Goal: Information Seeking & Learning: Learn about a topic

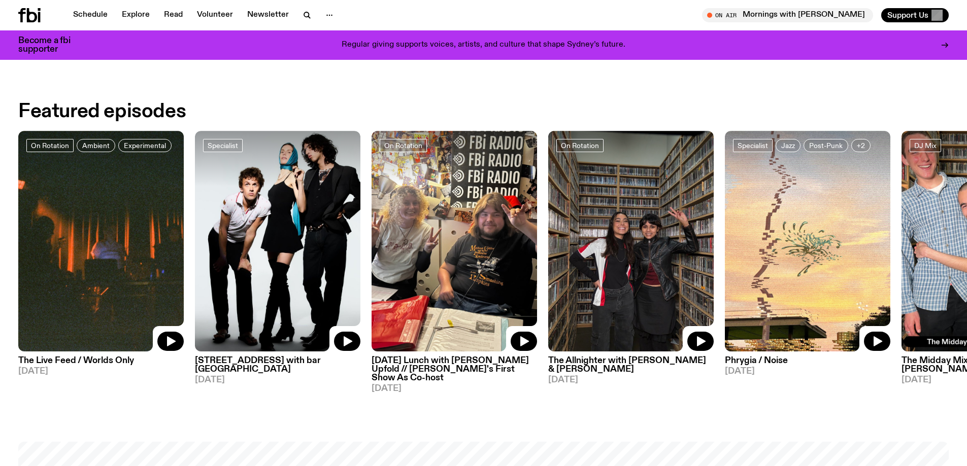
scroll to position [502, 0]
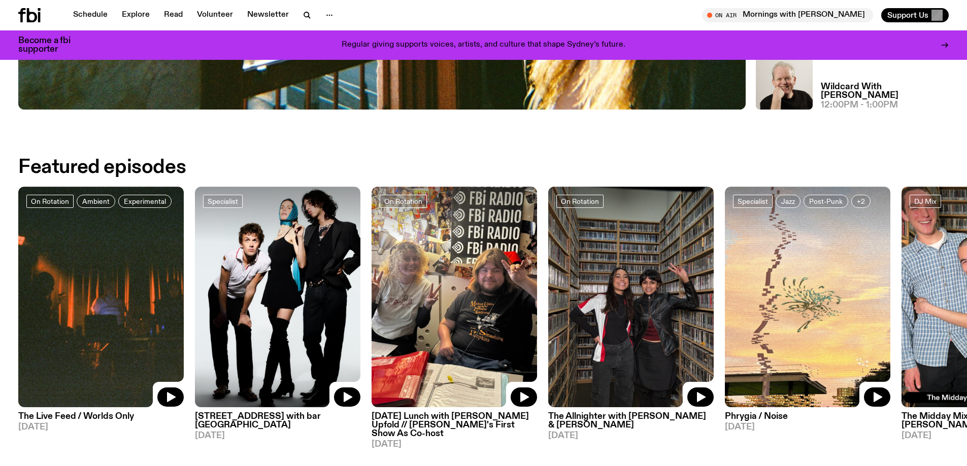
click at [67, 415] on h3 "The Live Feed / Worlds Only" at bounding box center [100, 417] width 165 height 9
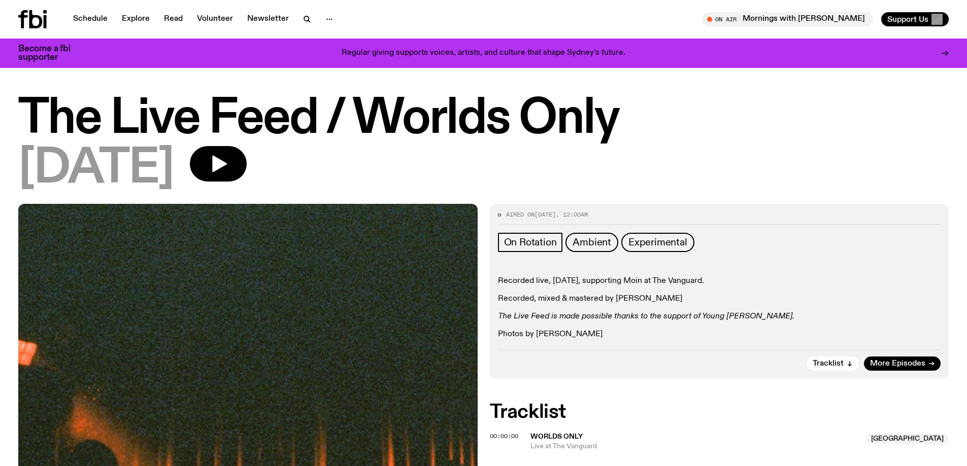
click at [412, 178] on div "[DATE]" at bounding box center [483, 169] width 930 height 46
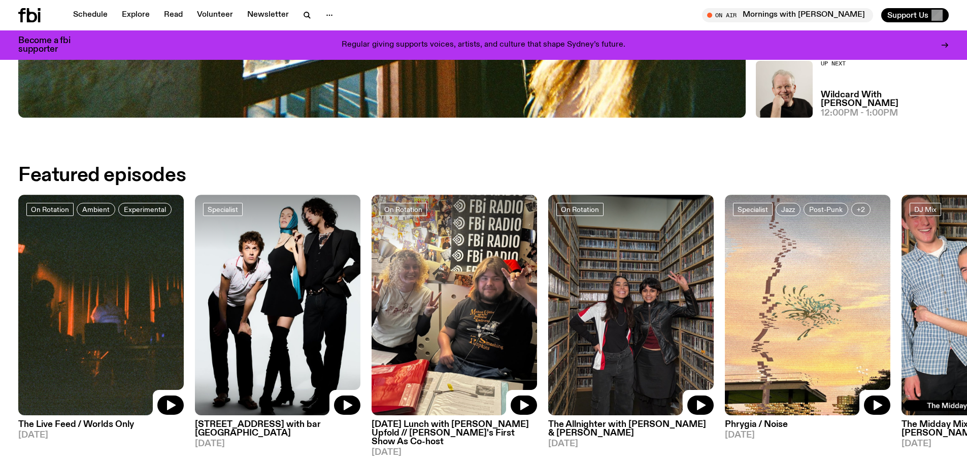
scroll to position [545, 0]
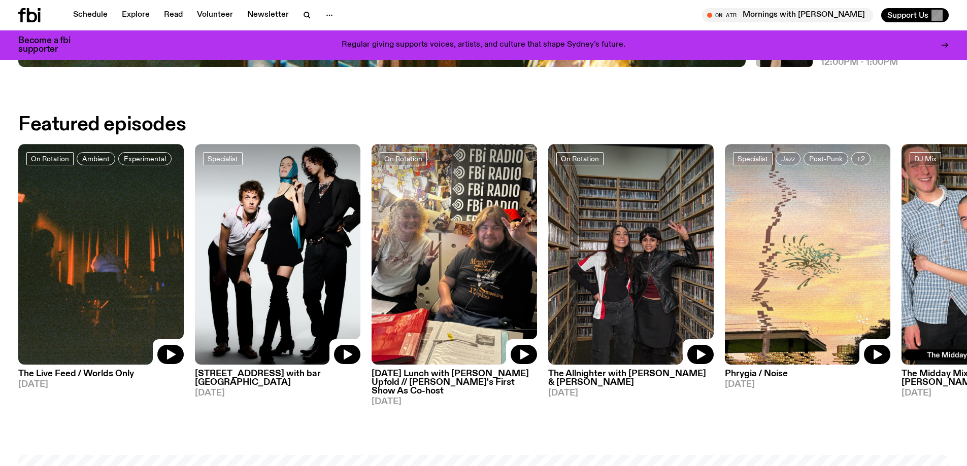
click at [274, 376] on h3 "[STREET_ADDRESS] with bar [GEOGRAPHIC_DATA]" at bounding box center [277, 378] width 165 height 17
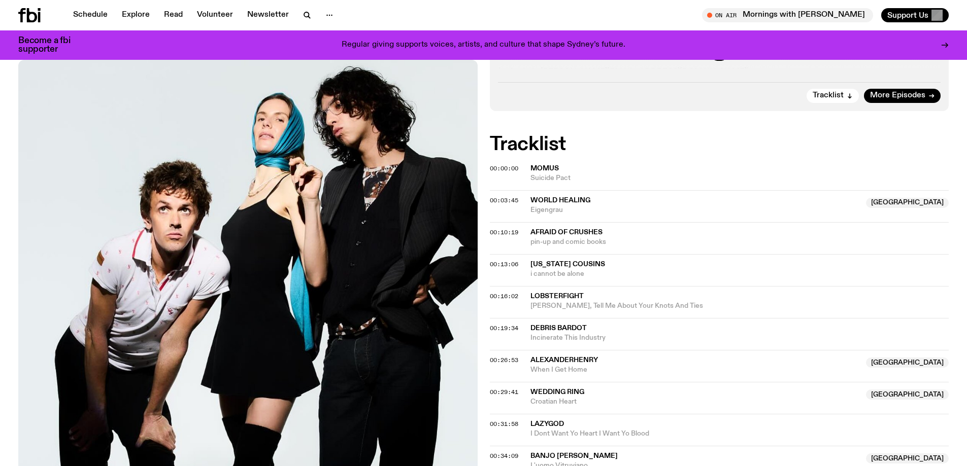
scroll to position [350, 0]
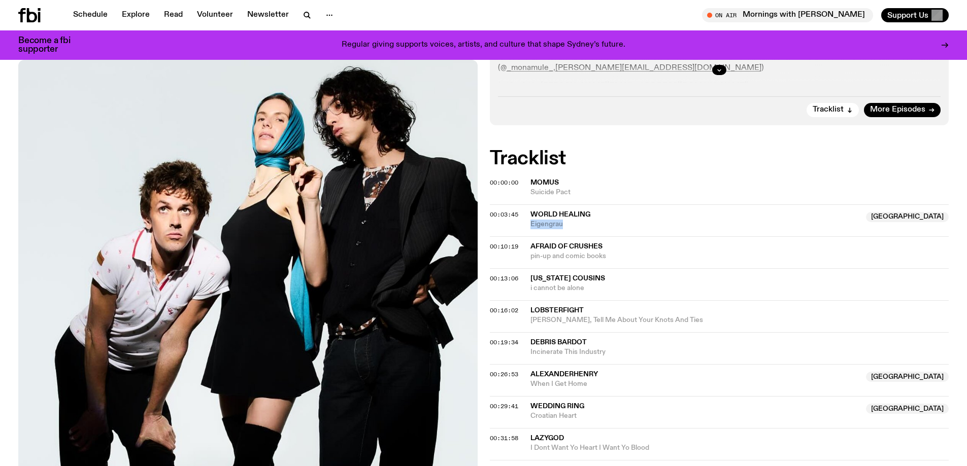
drag, startPoint x: 562, startPoint y: 181, endPoint x: 532, endPoint y: 187, distance: 31.0
click at [532, 236] on div "00:03:45 World Healing [GEOGRAPHIC_DATA] Eigengrau [GEOGRAPHIC_DATA]" at bounding box center [719, 252] width 459 height 32
copy span "Eigengrau"
click at [694, 150] on h2 "Tracklist" at bounding box center [719, 159] width 459 height 18
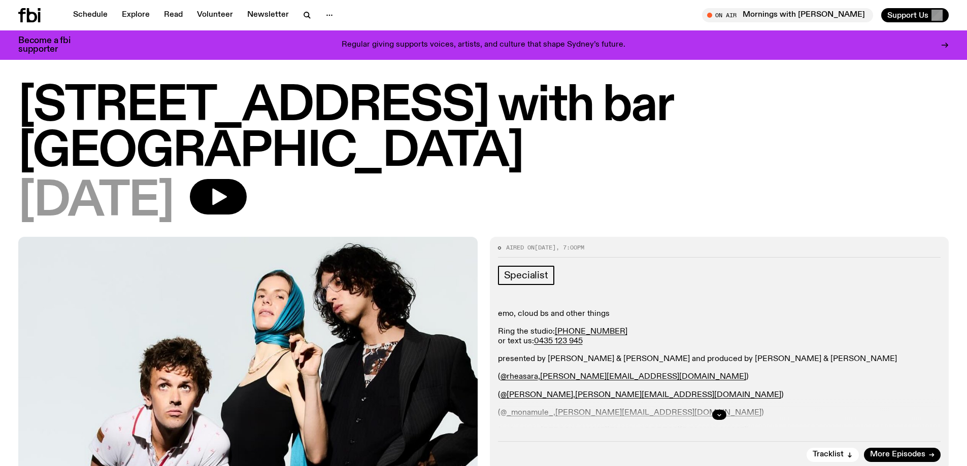
scroll to position [0, 0]
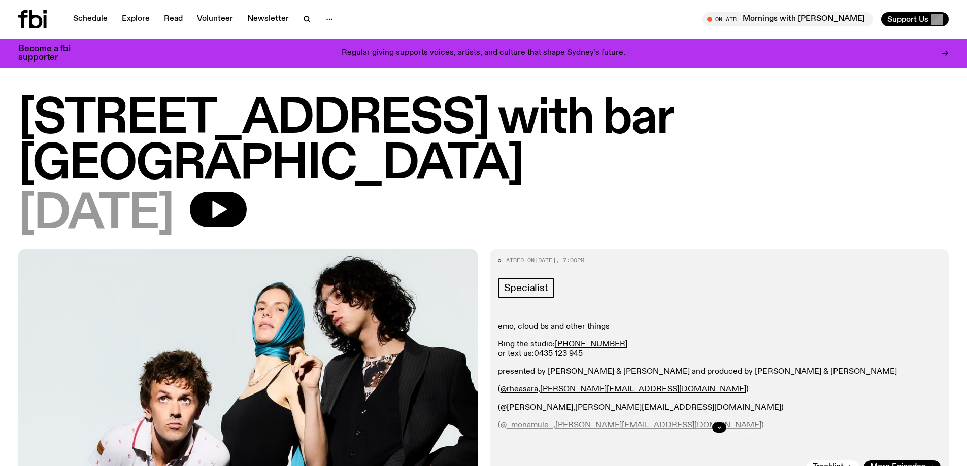
click at [661, 142] on h1 "[STREET_ADDRESS] with bar [GEOGRAPHIC_DATA]" at bounding box center [483, 141] width 930 height 91
click at [658, 192] on div "[DATE]" at bounding box center [483, 215] width 930 height 46
click at [363, 192] on div "[DATE]" at bounding box center [483, 215] width 930 height 46
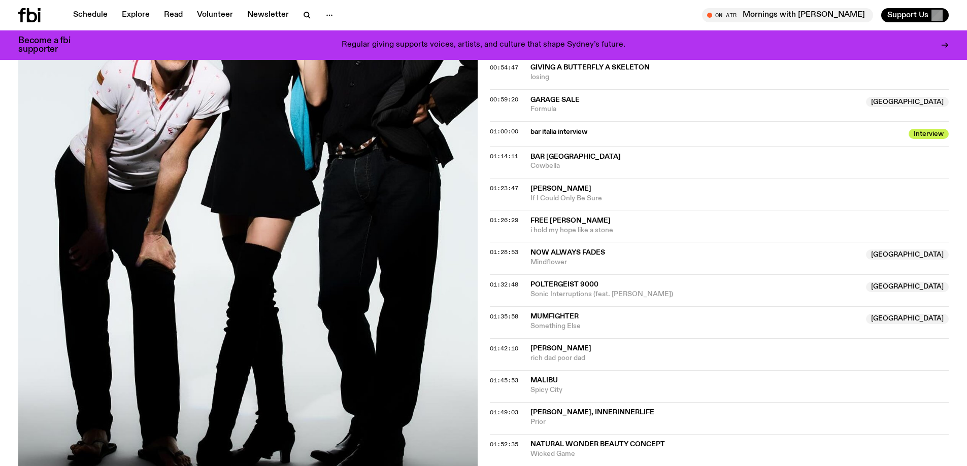
scroll to position [907, 0]
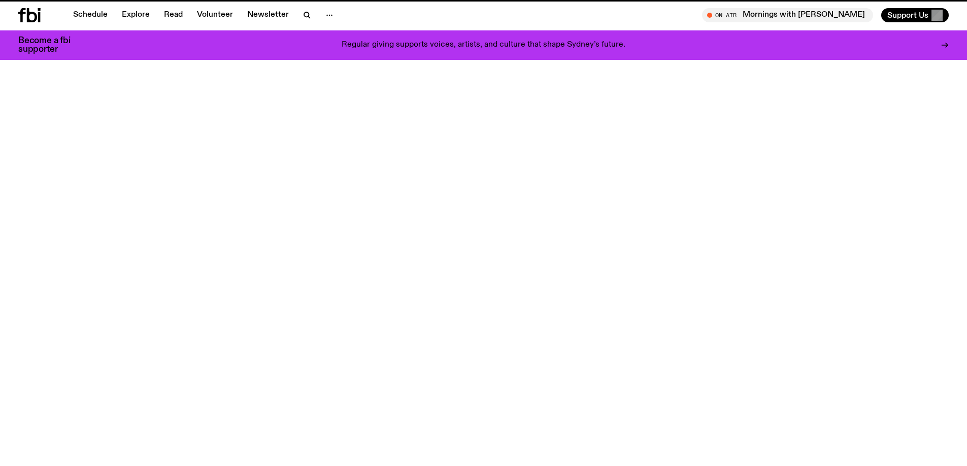
scroll to position [545, 0]
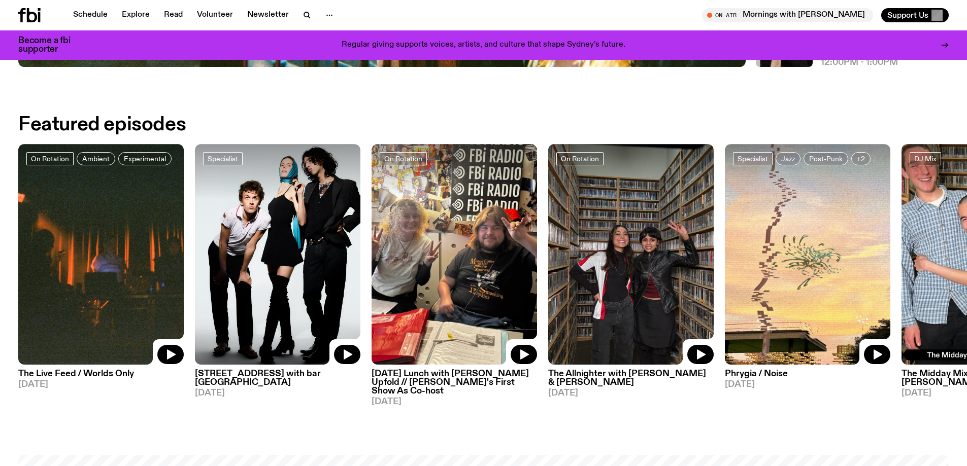
click at [424, 124] on div "Featured episodes" at bounding box center [483, 125] width 930 height 18
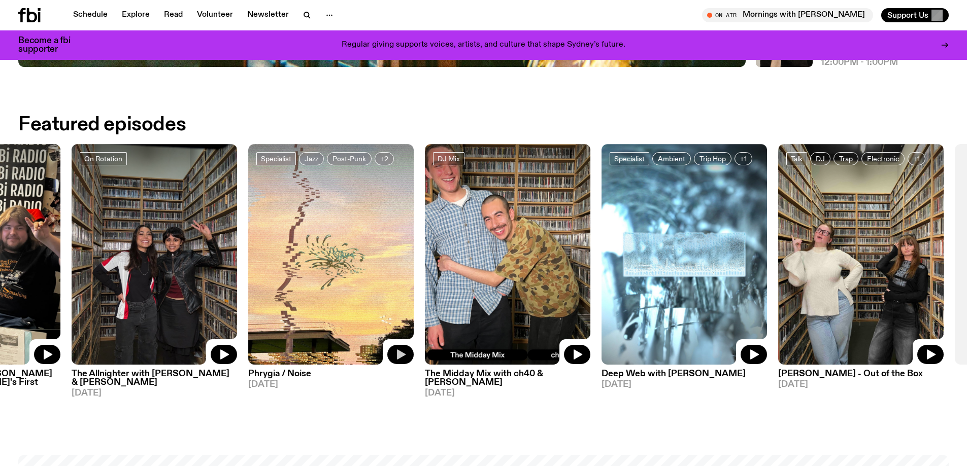
drag, startPoint x: 892, startPoint y: 329, endPoint x: 407, endPoint y: 363, distance: 486.3
click at [407, 363] on div "On Rotation Ambient Experimental The Live Feed / Worlds Only [DATE] Specialist …" at bounding box center [483, 275] width 930 height 262
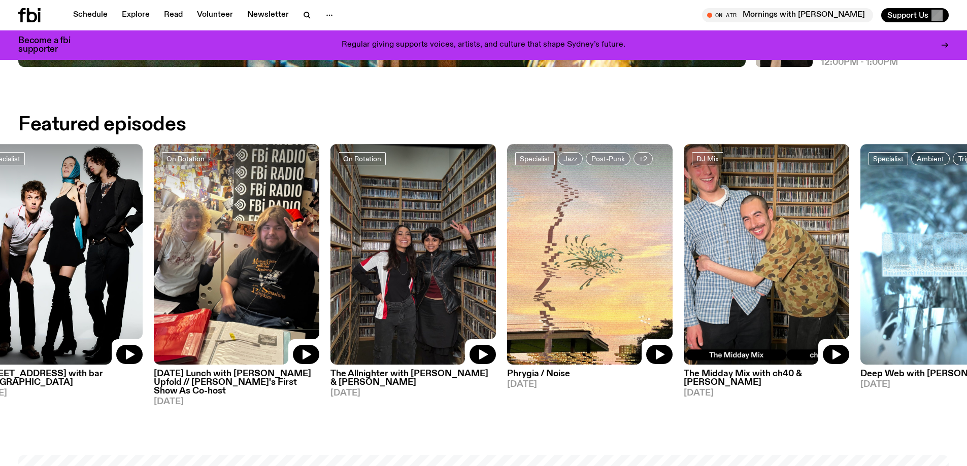
drag, startPoint x: 400, startPoint y: 284, endPoint x: 921, endPoint y: 282, distance: 520.7
click at [849, 282] on img at bounding box center [766, 254] width 165 height 221
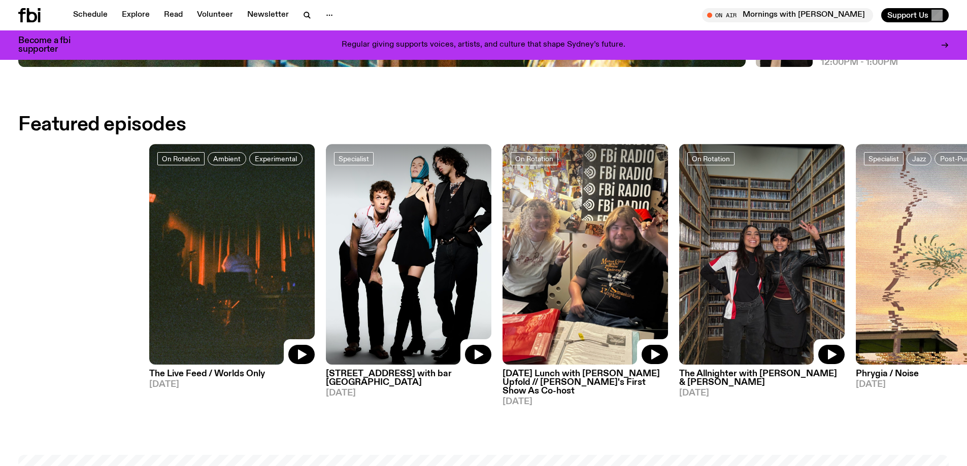
drag, startPoint x: 451, startPoint y: 246, endPoint x: 898, endPoint y: 260, distance: 446.8
click at [875, 252] on div "On Rotation Ambient Experimental The Live Feed / Worlds Only [DATE] Specialist …" at bounding box center [483, 275] width 930 height 262
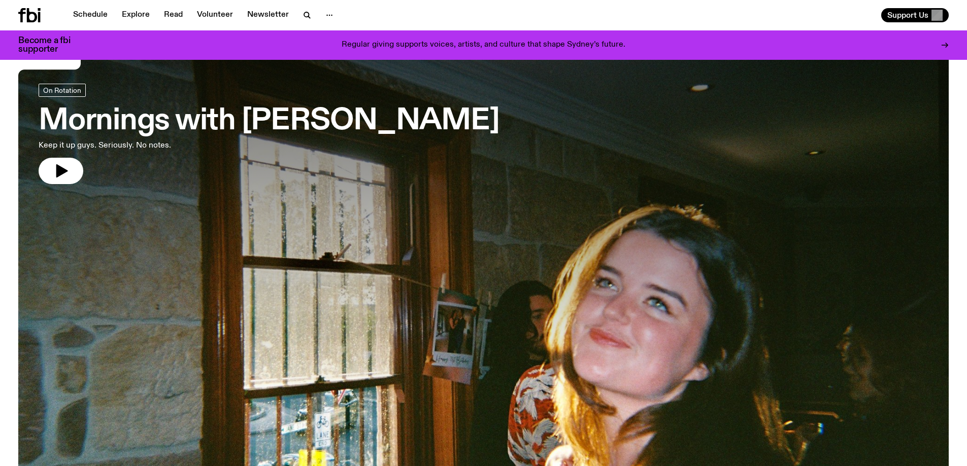
scroll to position [0, 0]
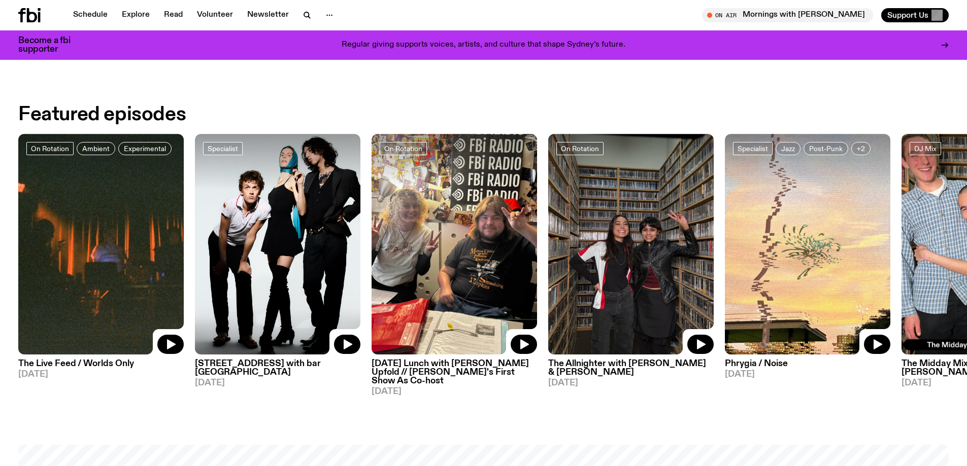
scroll to position [507, 0]
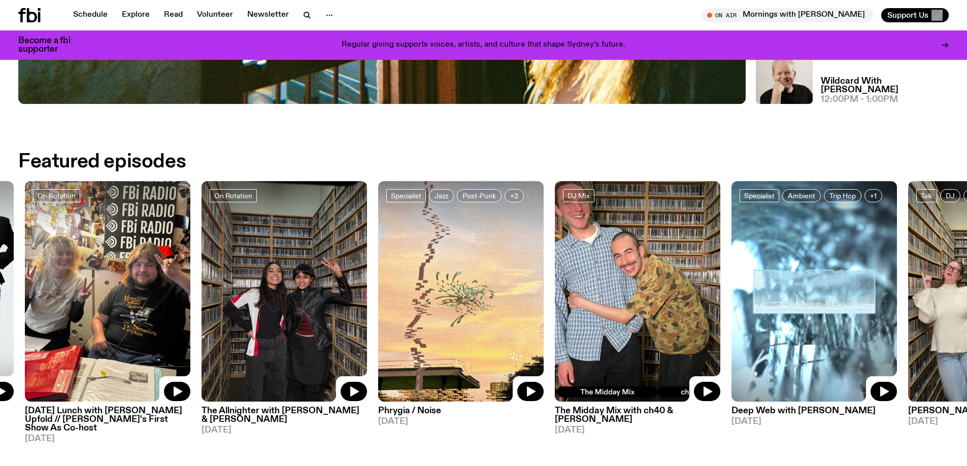
drag, startPoint x: 666, startPoint y: 342, endPoint x: 459, endPoint y: 340, distance: 207.6
click at [555, 341] on img at bounding box center [637, 291] width 165 height 221
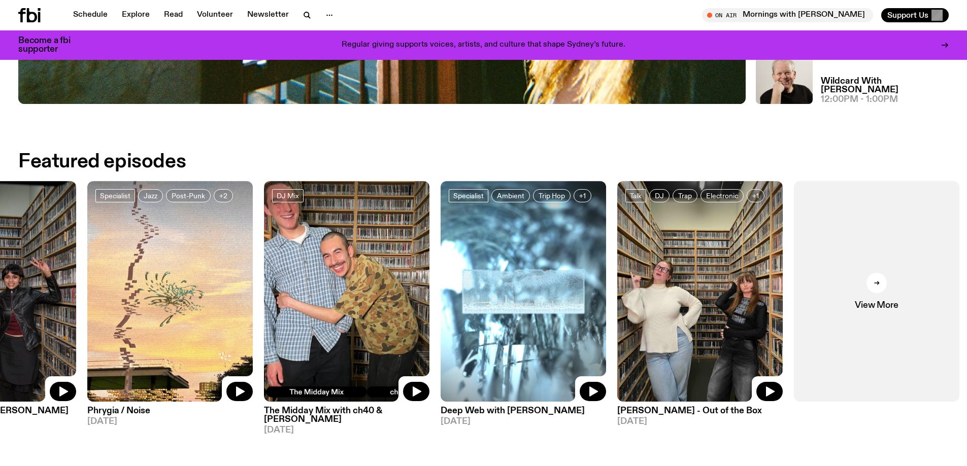
drag, startPoint x: 651, startPoint y: 343, endPoint x: 433, endPoint y: 350, distance: 218.3
click at [440, 350] on img at bounding box center [522, 291] width 165 height 221
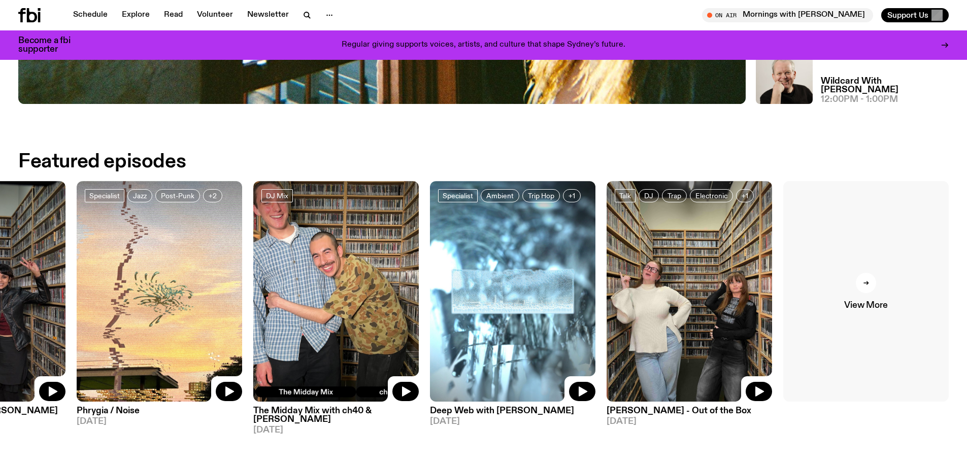
click at [864, 283] on icon at bounding box center [865, 283] width 5 height 0
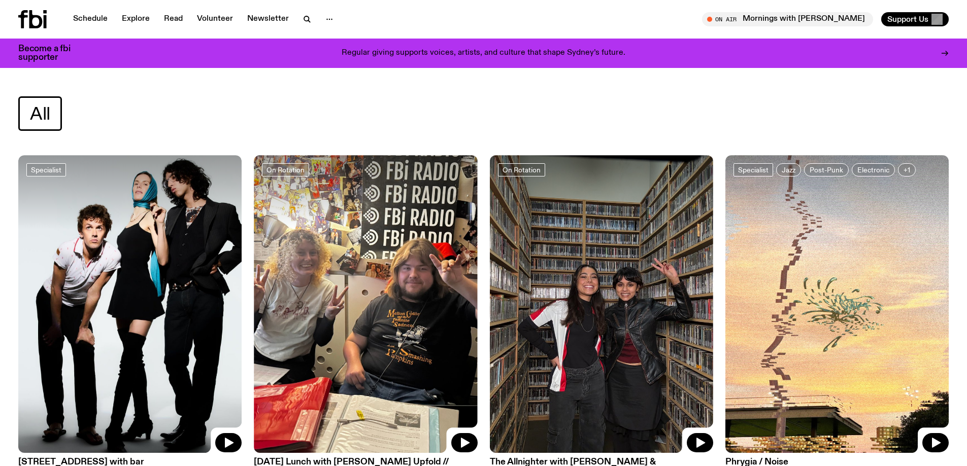
drag, startPoint x: 487, startPoint y: 133, endPoint x: 470, endPoint y: 156, distance: 27.9
click at [486, 133] on div "All" at bounding box center [483, 125] width 967 height 59
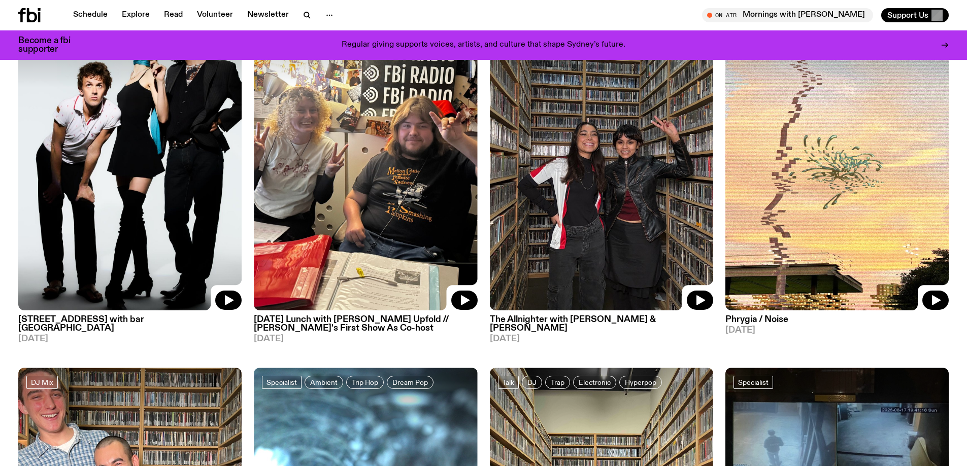
scroll to position [43, 0]
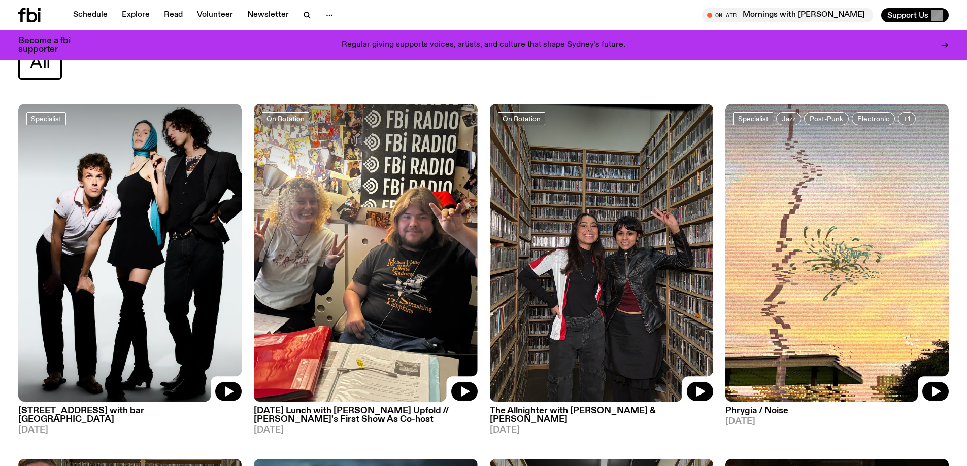
click at [53, 12] on div at bounding box center [42, 15] width 49 height 14
click at [80, 11] on link "Schedule" at bounding box center [90, 15] width 47 height 14
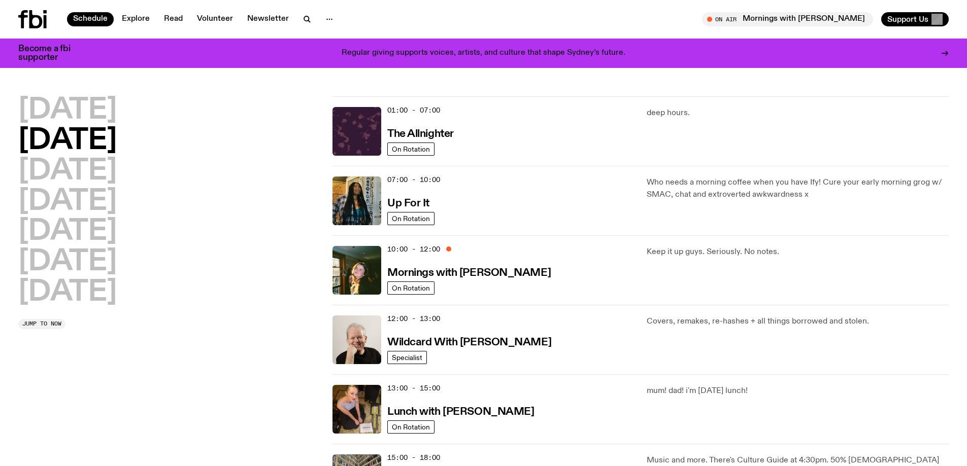
click at [268, 232] on div "[DATE] [DATE] [DATE] [DATE] [DATE] [DATE] [DATE]" at bounding box center [169, 201] width 302 height 211
click at [269, 234] on div "[DATE] [DATE] [DATE] [DATE] [DATE] [DATE] [DATE]" at bounding box center [169, 201] width 302 height 211
click at [266, 230] on div "[DATE] [DATE] [DATE] [DATE] [DATE] [DATE] [DATE]" at bounding box center [169, 201] width 302 height 211
click at [266, 236] on div "[DATE] [DATE] [DATE] [DATE] [DATE] [DATE] [DATE]" at bounding box center [169, 201] width 302 height 211
click at [709, 188] on p "Who needs a morning coffee when you have Ify! Cure your early morning grog w/ S…" at bounding box center [798, 189] width 302 height 24
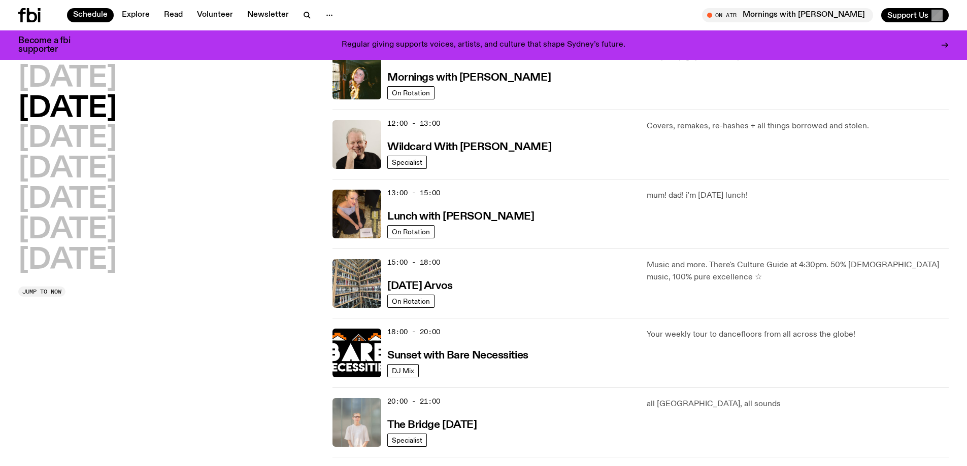
scroll to position [198, 0]
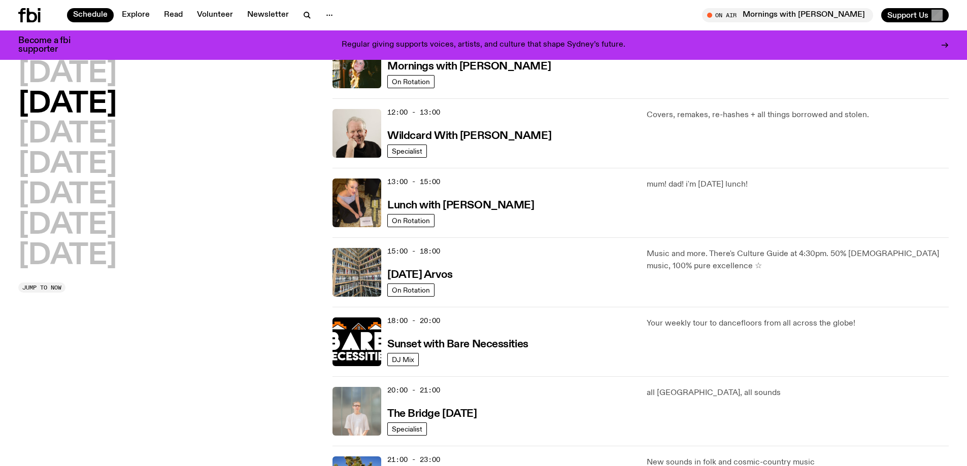
click at [329, 362] on div "[DATE] [DATE] [DATE] [DATE] [DATE] [DATE] [DATE] Jump to now 01:00 - 07:00 The …" at bounding box center [483, 238] width 967 height 696
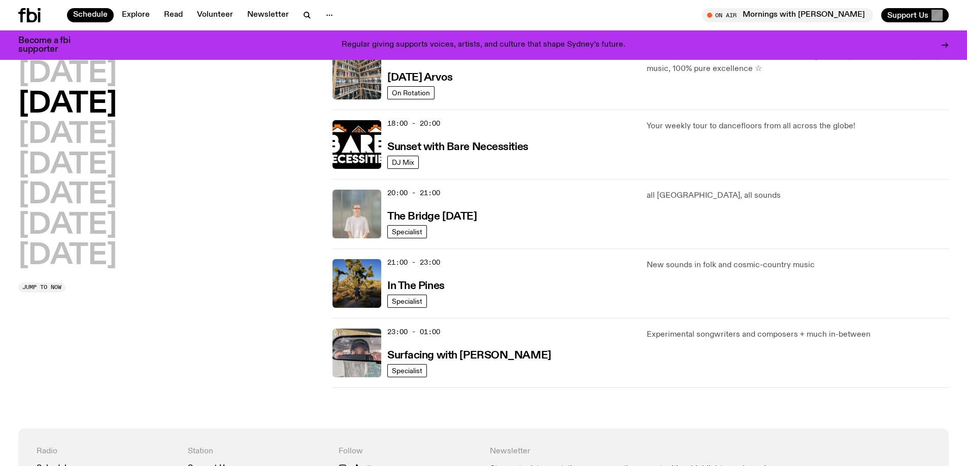
scroll to position [401, 0]
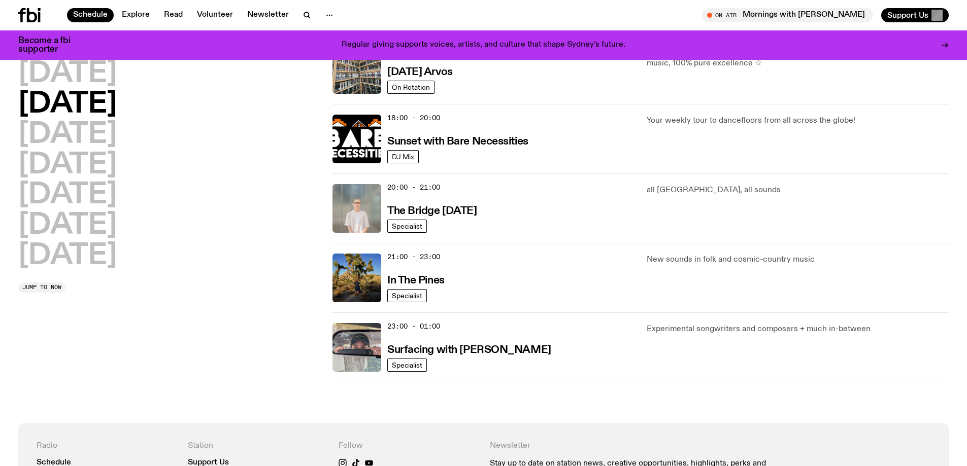
click at [312, 361] on div "[DATE] [DATE] [DATE] [DATE] [DATE] [DATE] [DATE] Jump to now" at bounding box center [169, 35] width 302 height 696
click at [310, 360] on div "[DATE] [DATE] [DATE] [DATE] [DATE] [DATE] [DATE] Jump to now" at bounding box center [169, 35] width 302 height 696
click at [310, 354] on div "[DATE] [DATE] [DATE] [DATE] [DATE] [DATE] [DATE] Jump to now" at bounding box center [169, 35] width 302 height 696
click at [298, 371] on div "[DATE] [DATE] [DATE] [DATE] [DATE] [DATE] [DATE] Jump to now" at bounding box center [169, 35] width 302 height 696
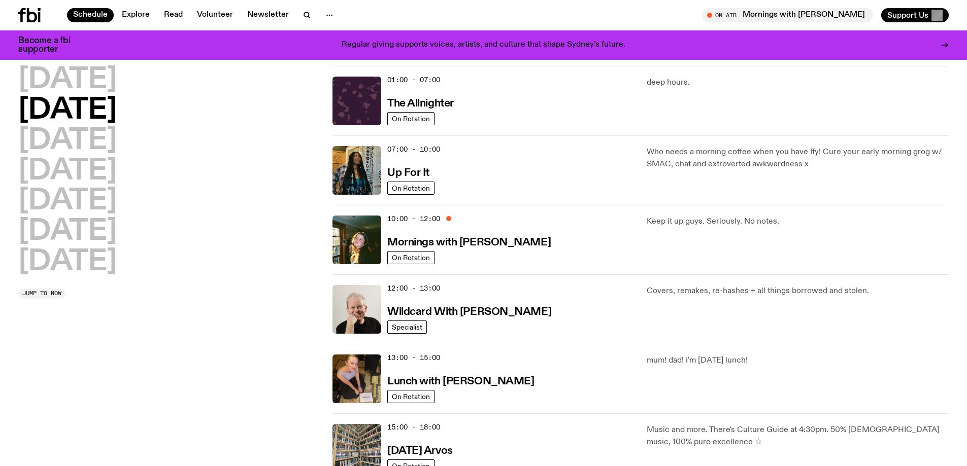
scroll to position [0, 0]
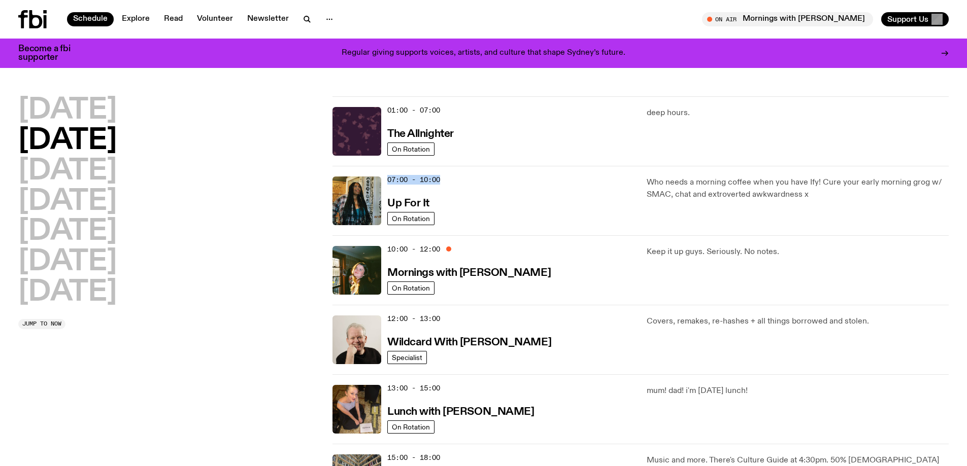
drag, startPoint x: 388, startPoint y: 180, endPoint x: 447, endPoint y: 177, distance: 59.5
click at [447, 177] on div "07:00 - 10:00 Up For It" at bounding box center [510, 201] width 247 height 49
click at [446, 177] on div "07:00 - 10:00 Up For It" at bounding box center [510, 201] width 247 height 49
click at [413, 186] on div "07:00 - 10:00 Up For It" at bounding box center [510, 201] width 247 height 49
click at [392, 180] on span "07:00 - 10:00" at bounding box center [413, 180] width 53 height 10
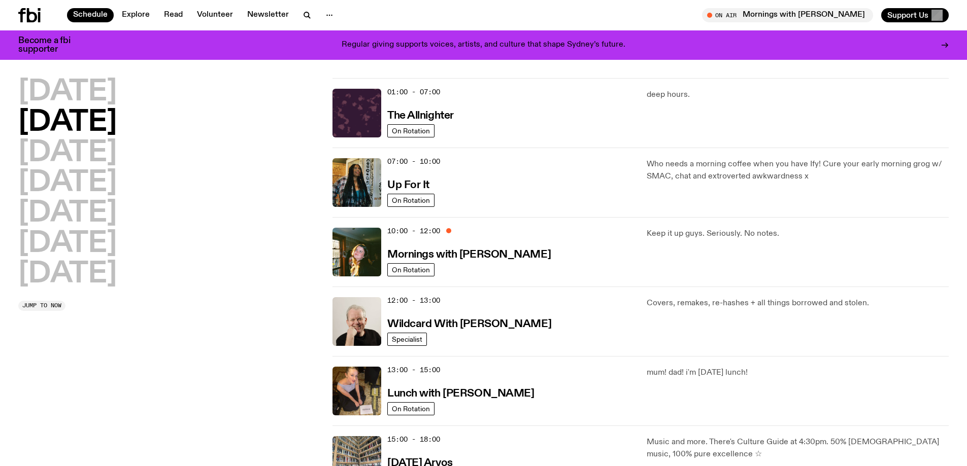
scroll to position [51, 0]
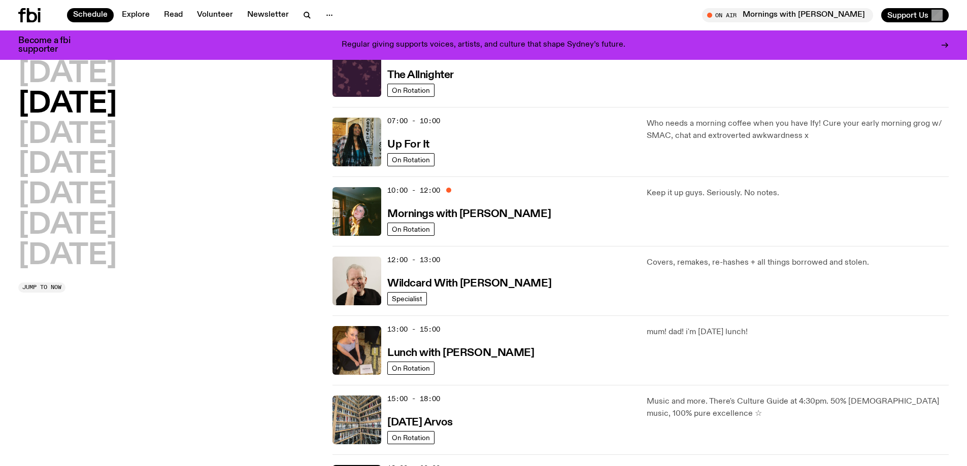
click at [446, 246] on div "10:00 - 12:00 Mornings with [PERSON_NAME] On Rotation Keep it up guys. Seriousl…" at bounding box center [640, 281] width 616 height 70
click at [445, 187] on div "10:00 - 12:00" at bounding box center [419, 190] width 64 height 7
click at [424, 193] on span "10:00 - 12:00" at bounding box center [413, 191] width 53 height 10
drag, startPoint x: 390, startPoint y: 119, endPoint x: 444, endPoint y: 121, distance: 53.8
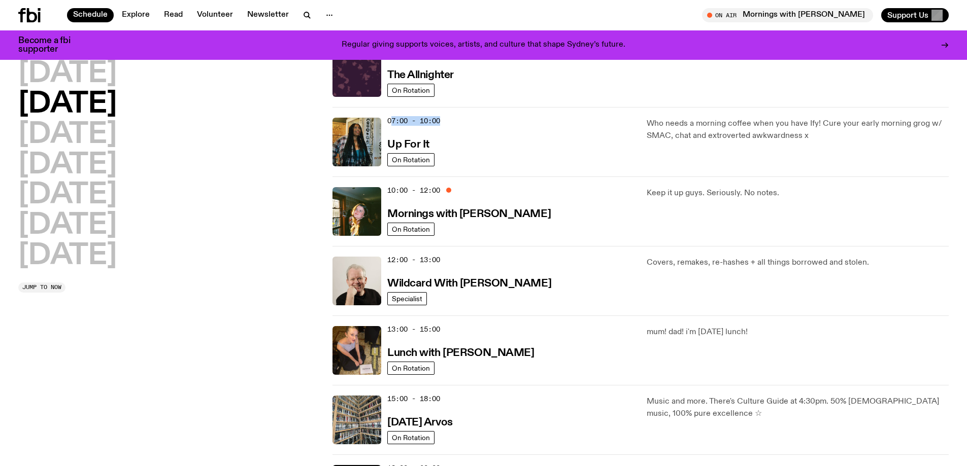
click at [444, 121] on div "07:00 - 10:00 Up For It" at bounding box center [510, 142] width 247 height 49
click at [440, 120] on span "07:00 - 10:00" at bounding box center [413, 121] width 53 height 10
click at [433, 121] on span "07:00 - 10:00" at bounding box center [413, 121] width 53 height 10
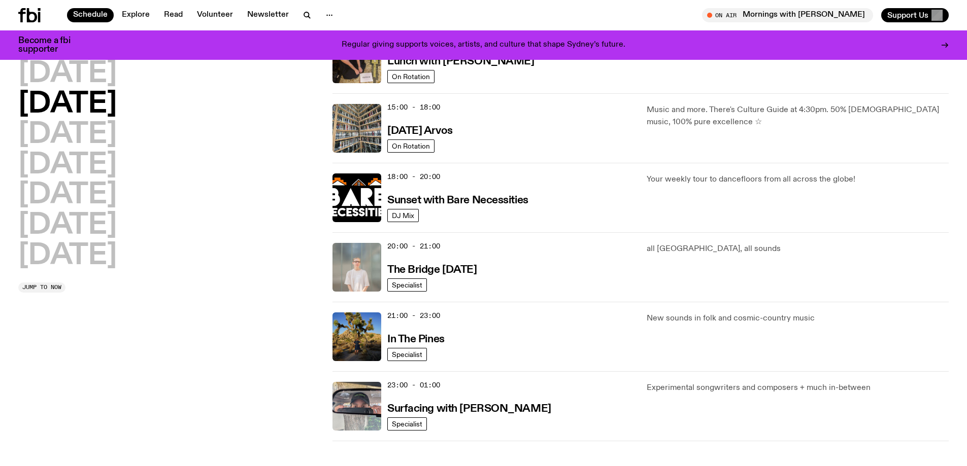
scroll to position [406, 0]
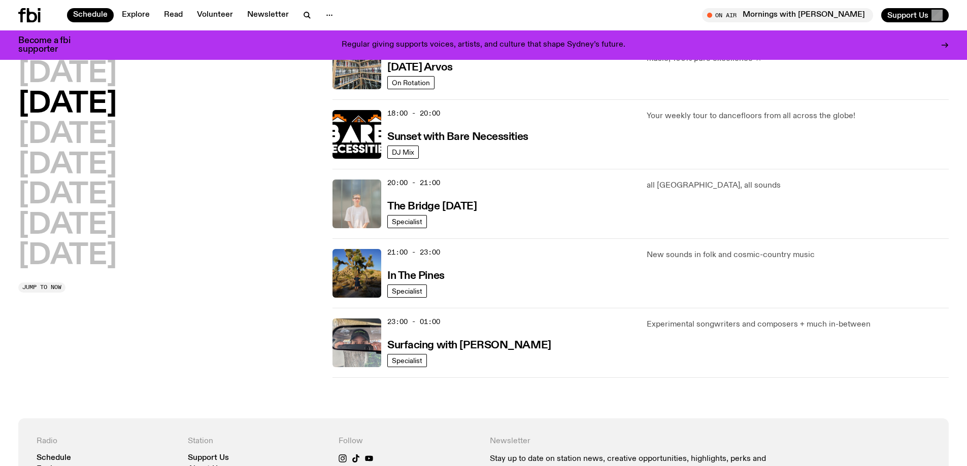
click at [270, 315] on div "[DATE] [DATE] [DATE] [DATE] [DATE] [DATE] [DATE] Jump to now" at bounding box center [169, 30] width 302 height 696
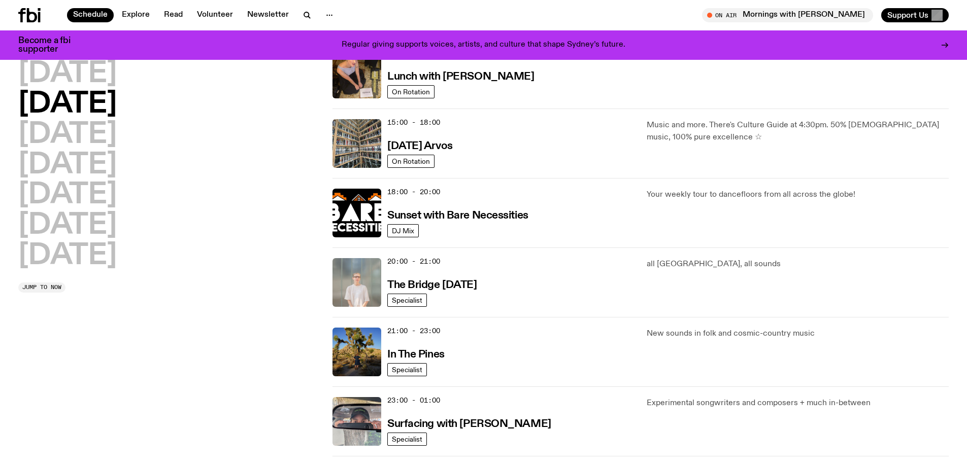
scroll to position [254, 0]
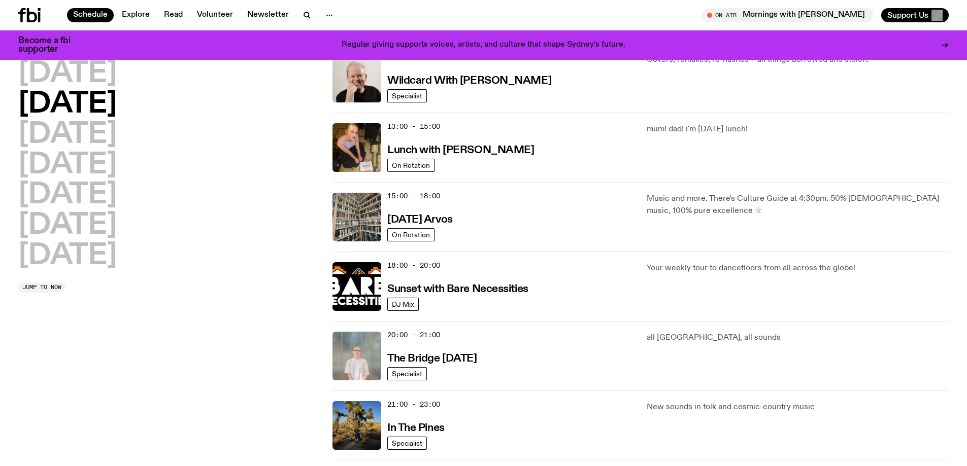
drag, startPoint x: 390, startPoint y: 195, endPoint x: 461, endPoint y: 201, distance: 71.4
click at [461, 201] on div "15:00 - 18:00 [DATE] Arvos" at bounding box center [510, 217] width 247 height 49
click at [497, 231] on div "15:00 - 18:00 [DATE] Arvos" at bounding box center [510, 217] width 247 height 49
click at [498, 224] on div "15:00 - 18:00 [DATE] Arvos" at bounding box center [510, 217] width 247 height 49
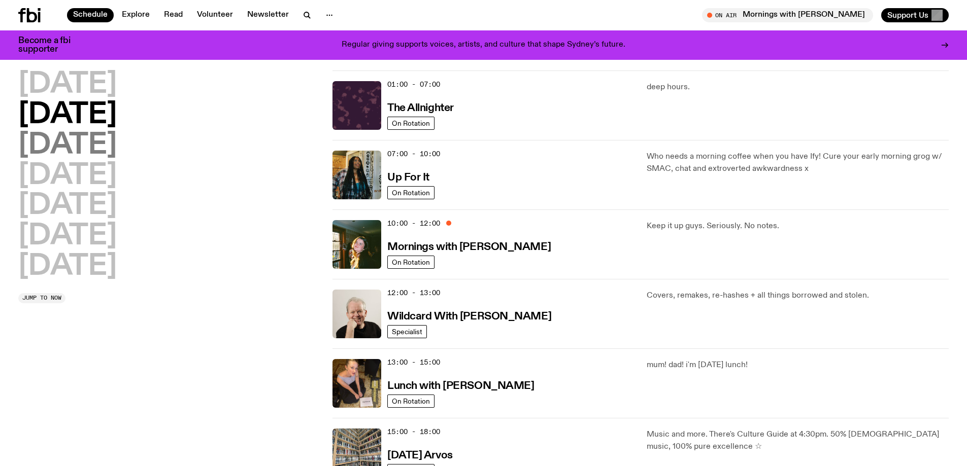
scroll to position [0, 0]
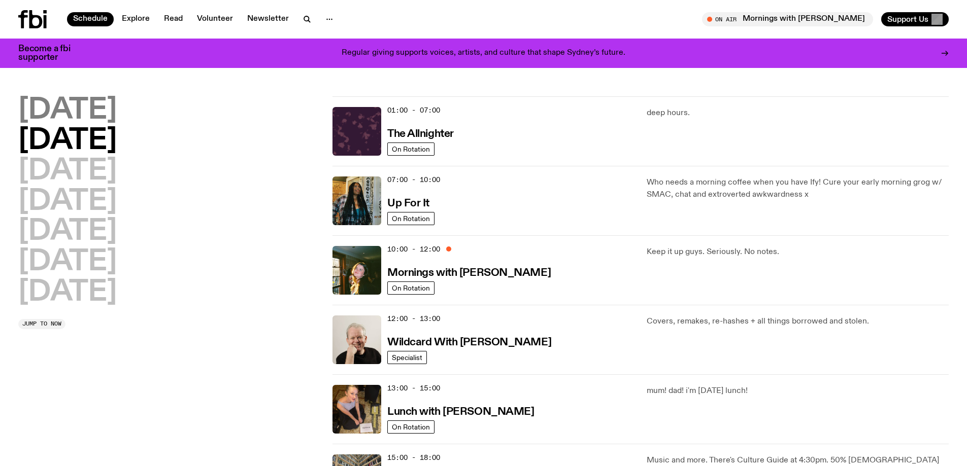
click at [91, 107] on h2 "[DATE]" at bounding box center [67, 110] width 98 height 28
